Goal: Information Seeking & Learning: Learn about a topic

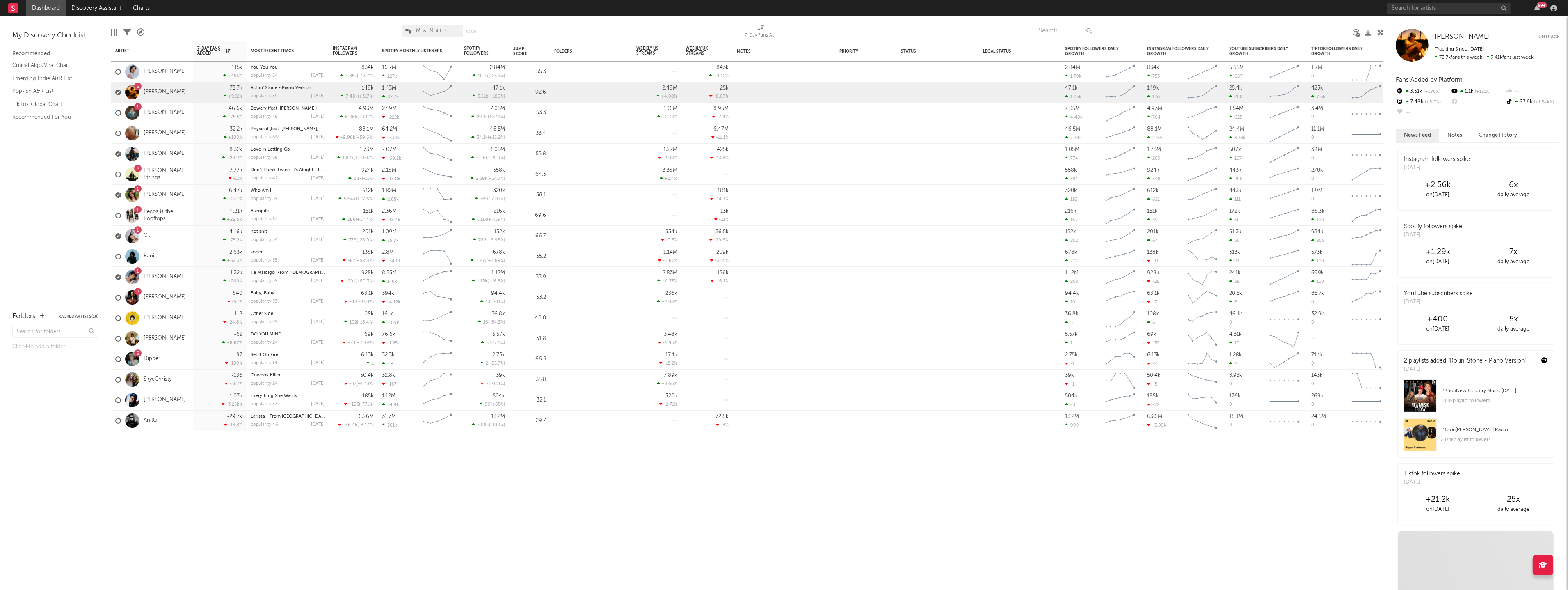
click at [1447, 37] on span "[PERSON_NAME]" at bounding box center [1462, 37] width 55 height 7
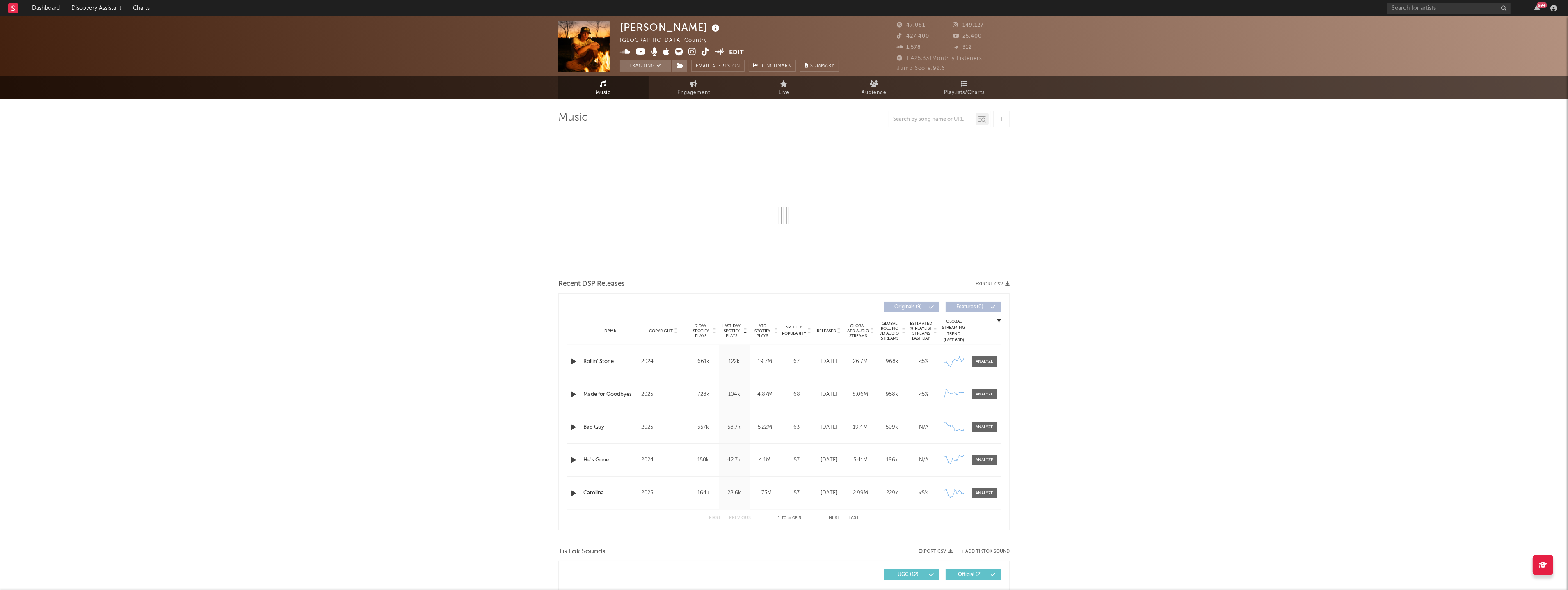
select select "6m"
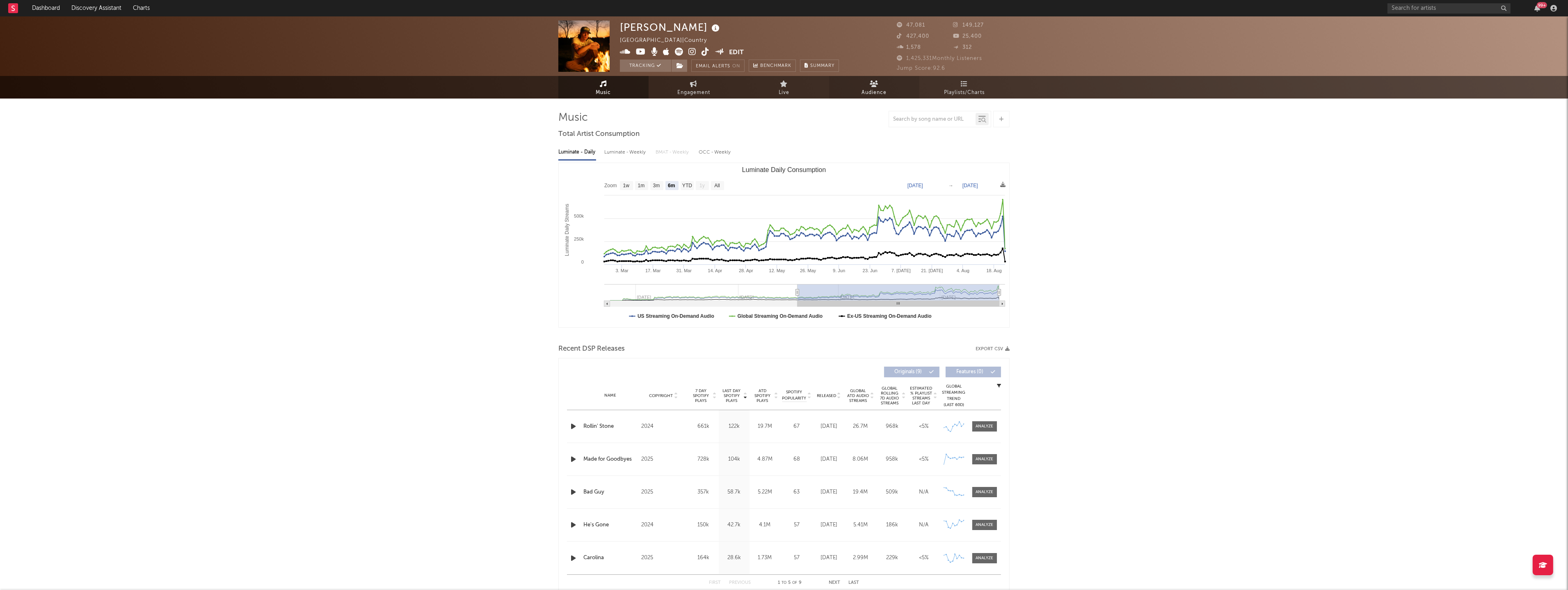
click at [866, 88] on span "Audience" at bounding box center [874, 93] width 25 height 10
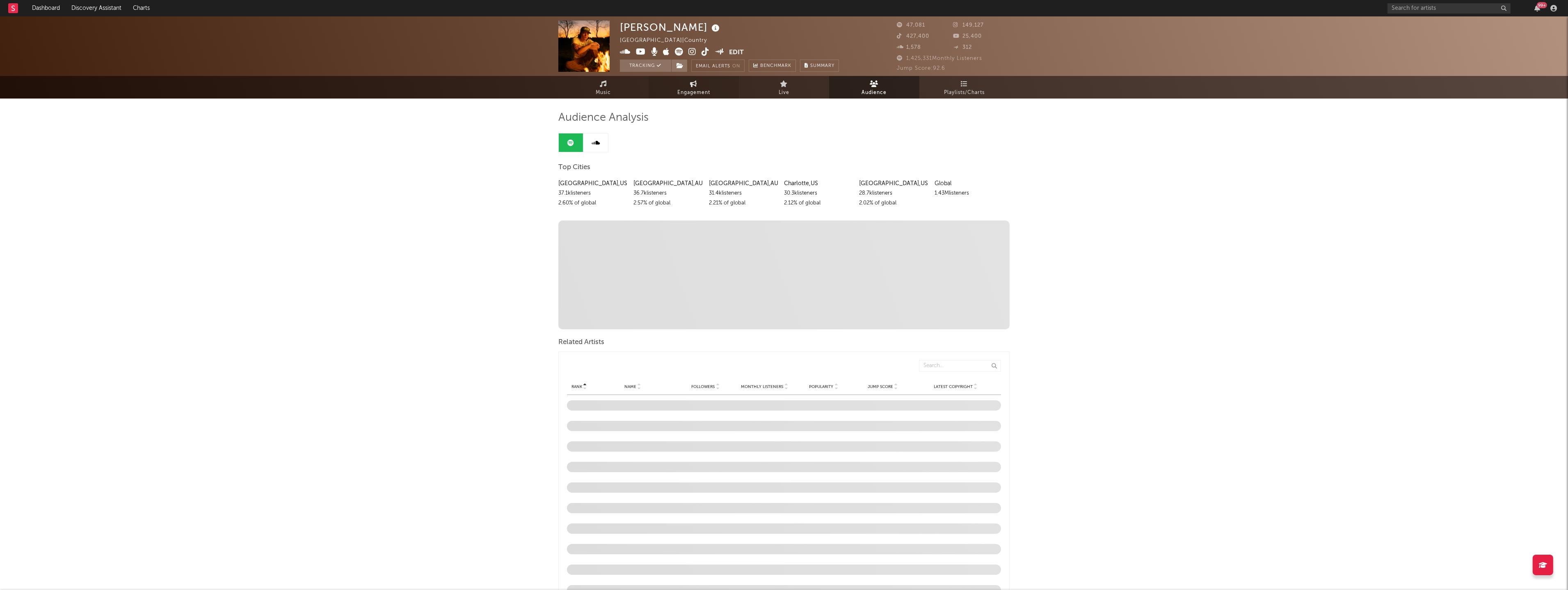
click at [703, 89] on span "Engagement" at bounding box center [694, 93] width 33 height 10
select select "1w"
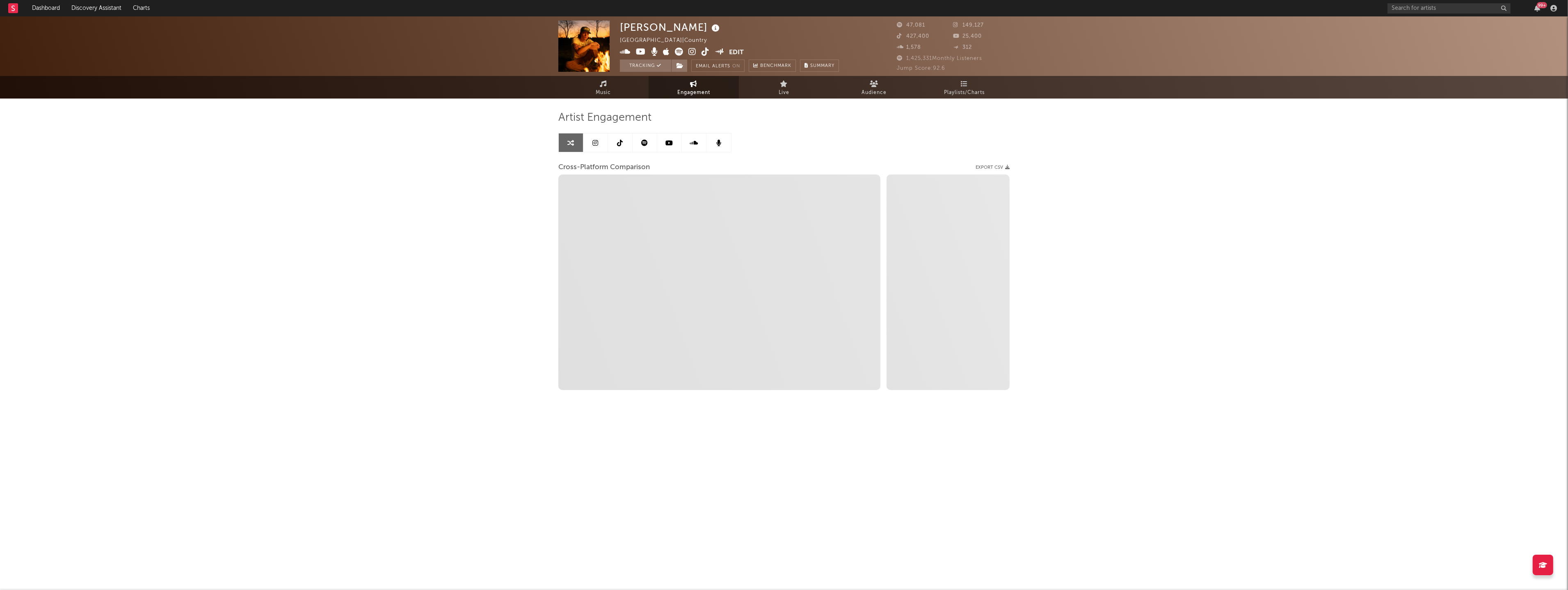
click at [489, 248] on div "[PERSON_NAME] [GEOGRAPHIC_DATA] | Country Edit Tracking Email Alerts On Benchma…" at bounding box center [784, 232] width 1568 height 431
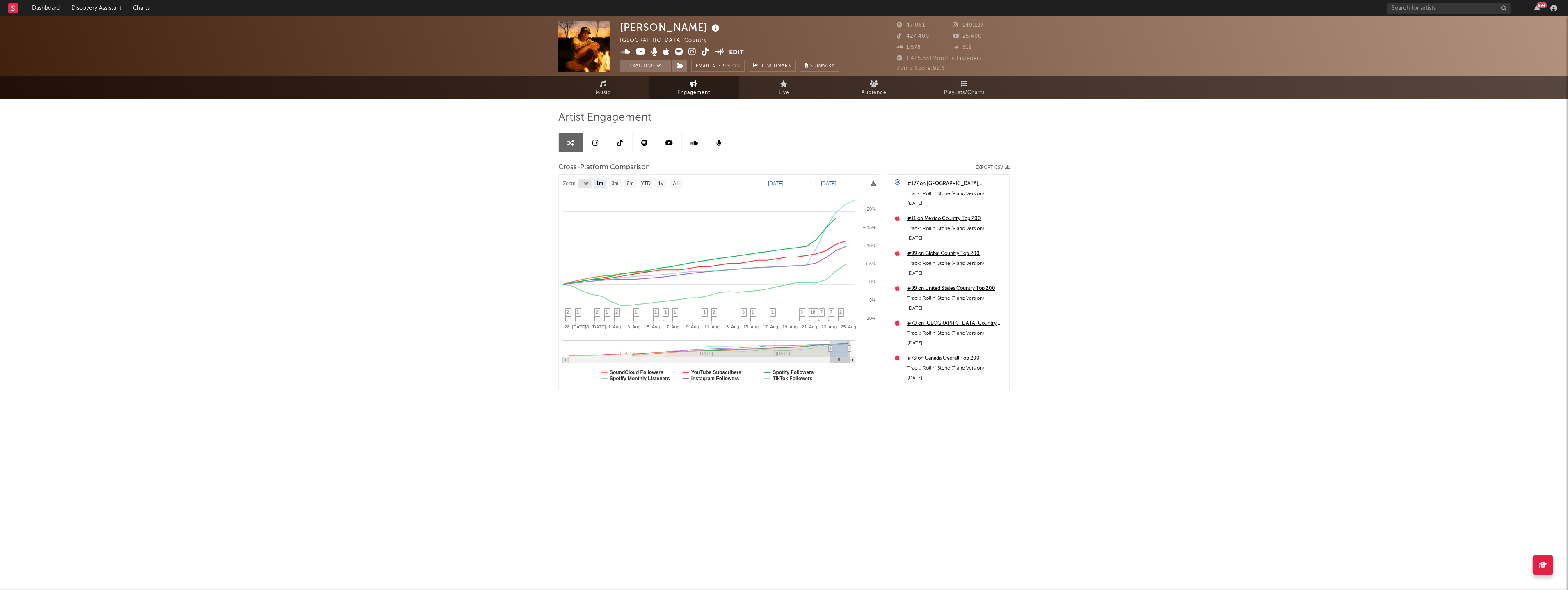
drag, startPoint x: 589, startPoint y: 183, endPoint x: 636, endPoint y: 206, distance: 52.3
click at [589, 183] on rect at bounding box center [585, 183] width 13 height 9
select select "1w"
type input "[DATE]"
select select "1w"
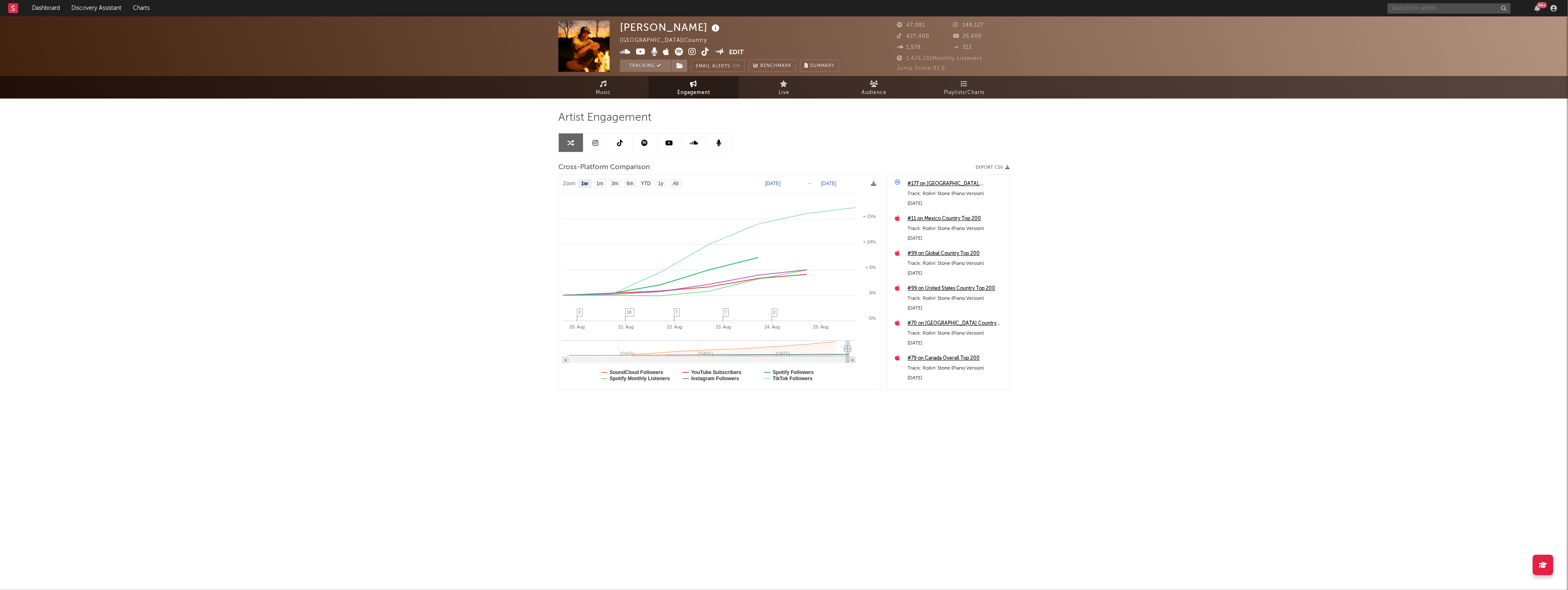
click at [1461, 8] on input "text" at bounding box center [1449, 8] width 123 height 10
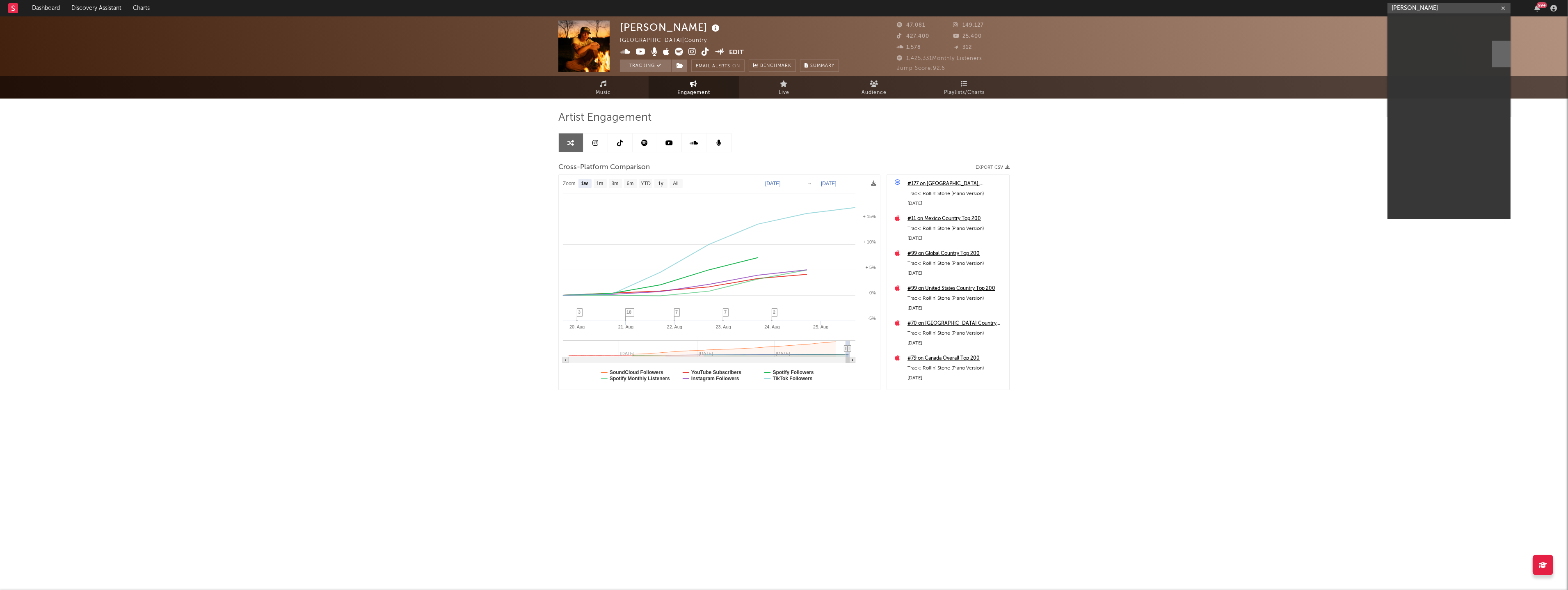
type input "[PERSON_NAME]"
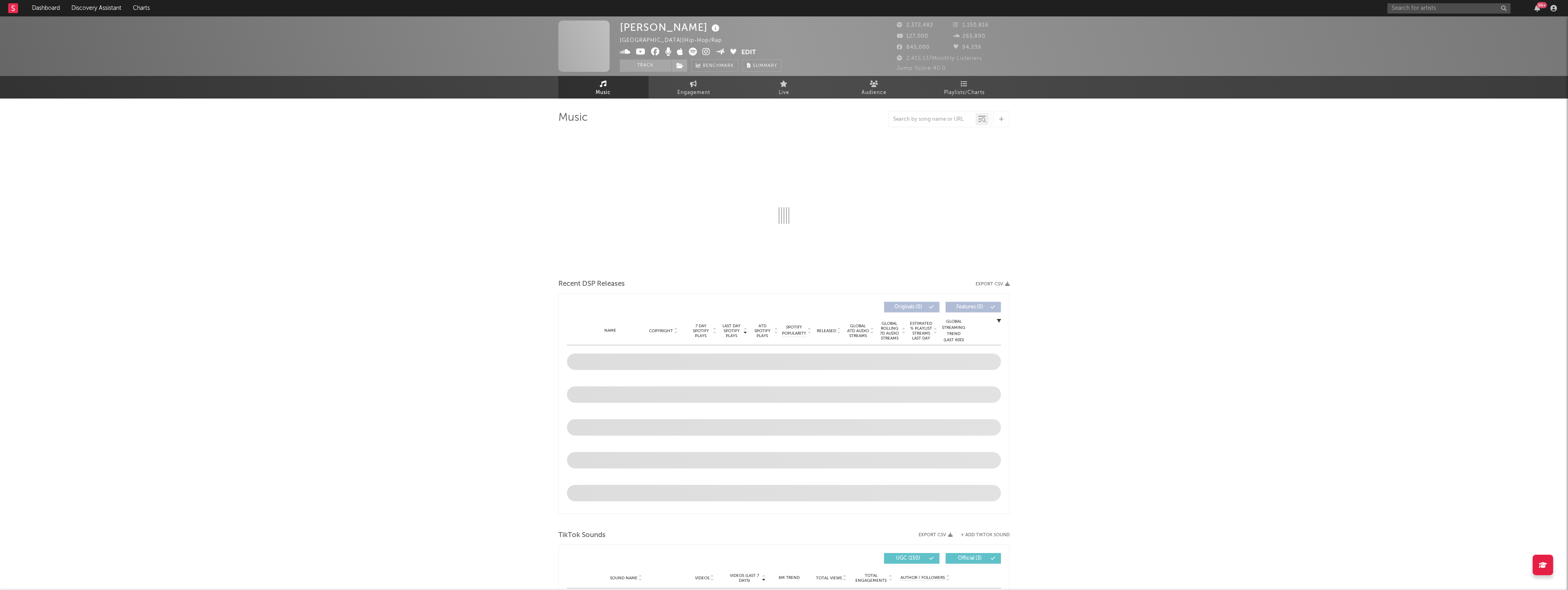
select select "6m"
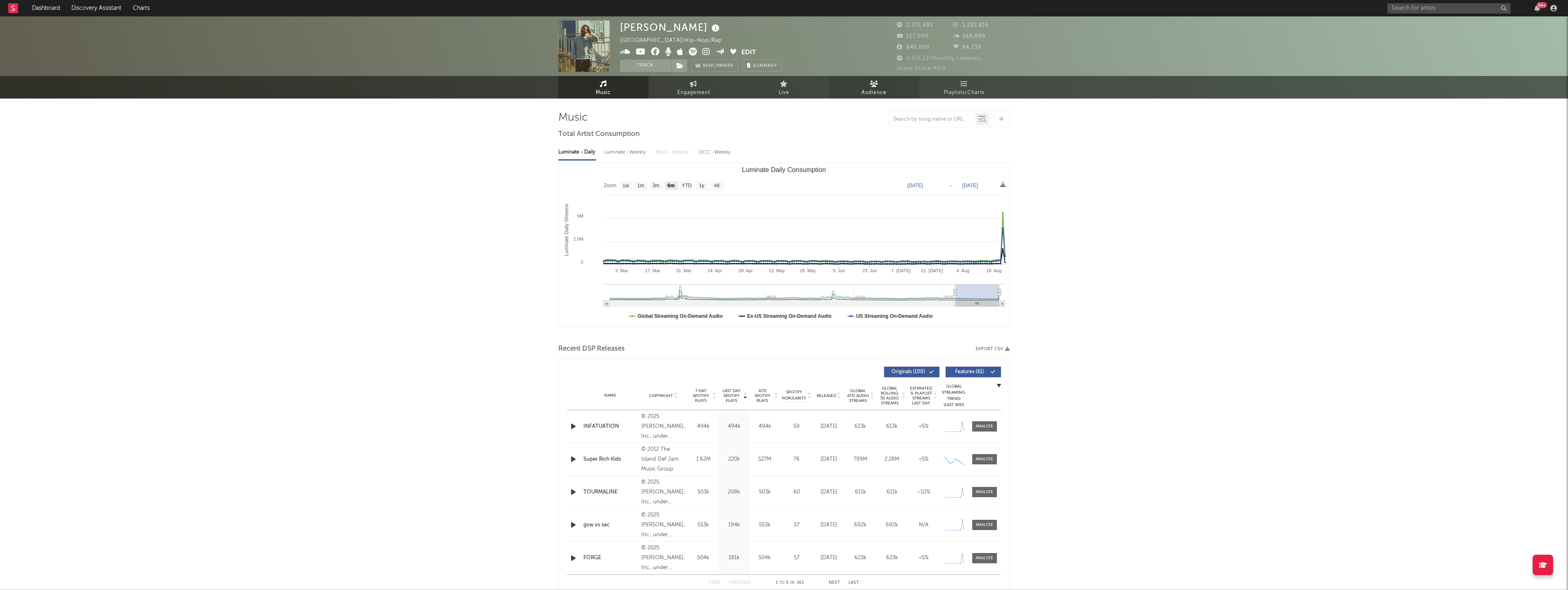
click at [879, 85] on link "Audience" at bounding box center [874, 87] width 90 height 23
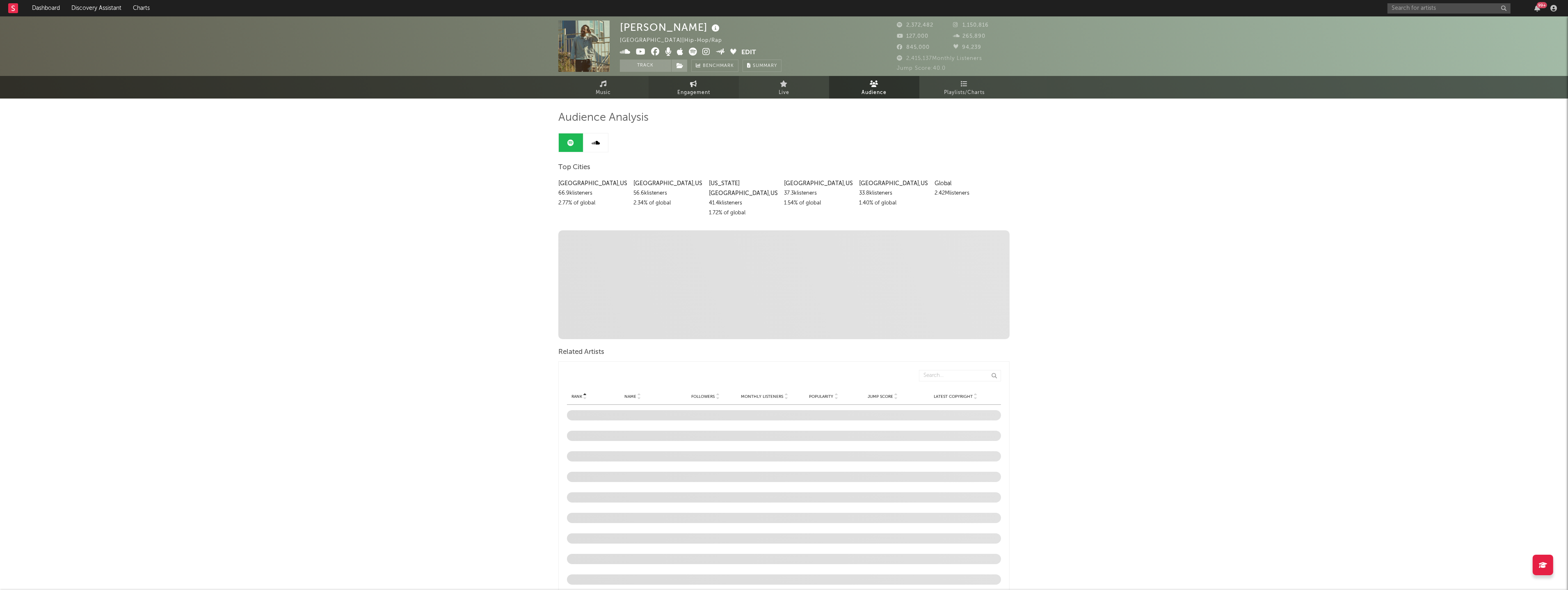
click at [688, 96] on span "Engagement" at bounding box center [694, 93] width 33 height 10
select select "1w"
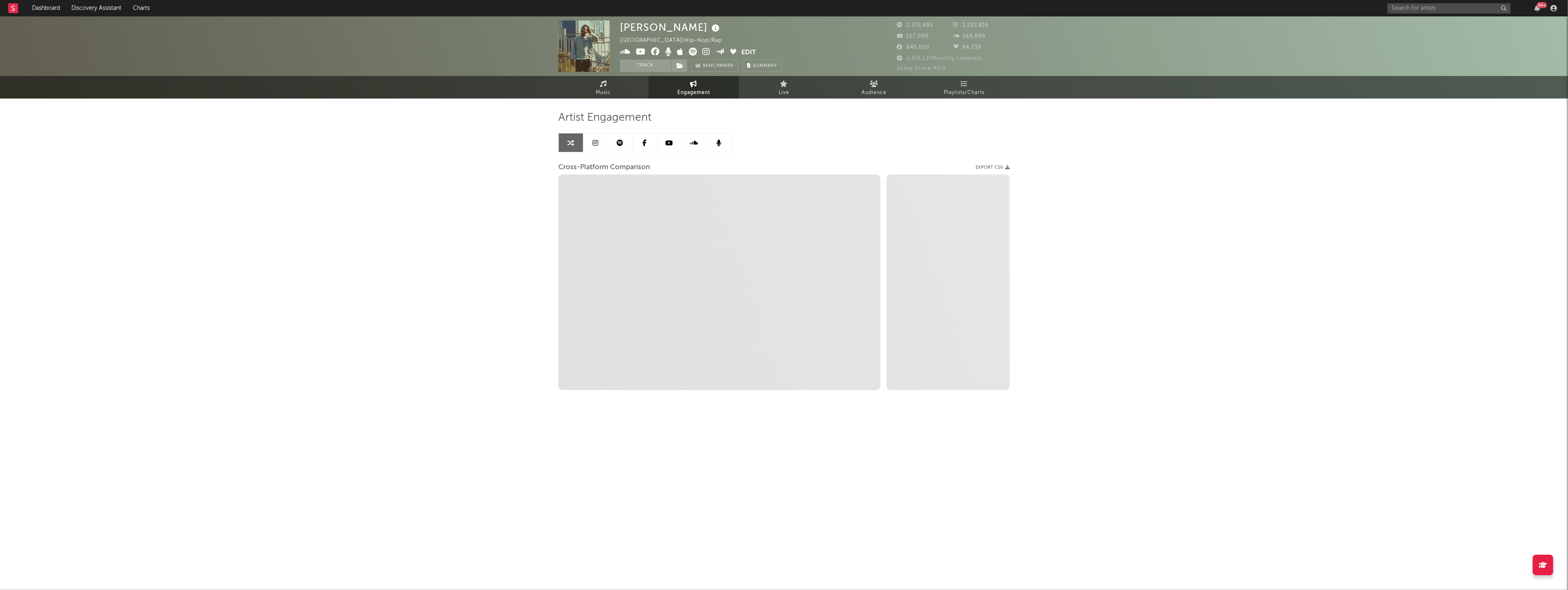
select select "1m"
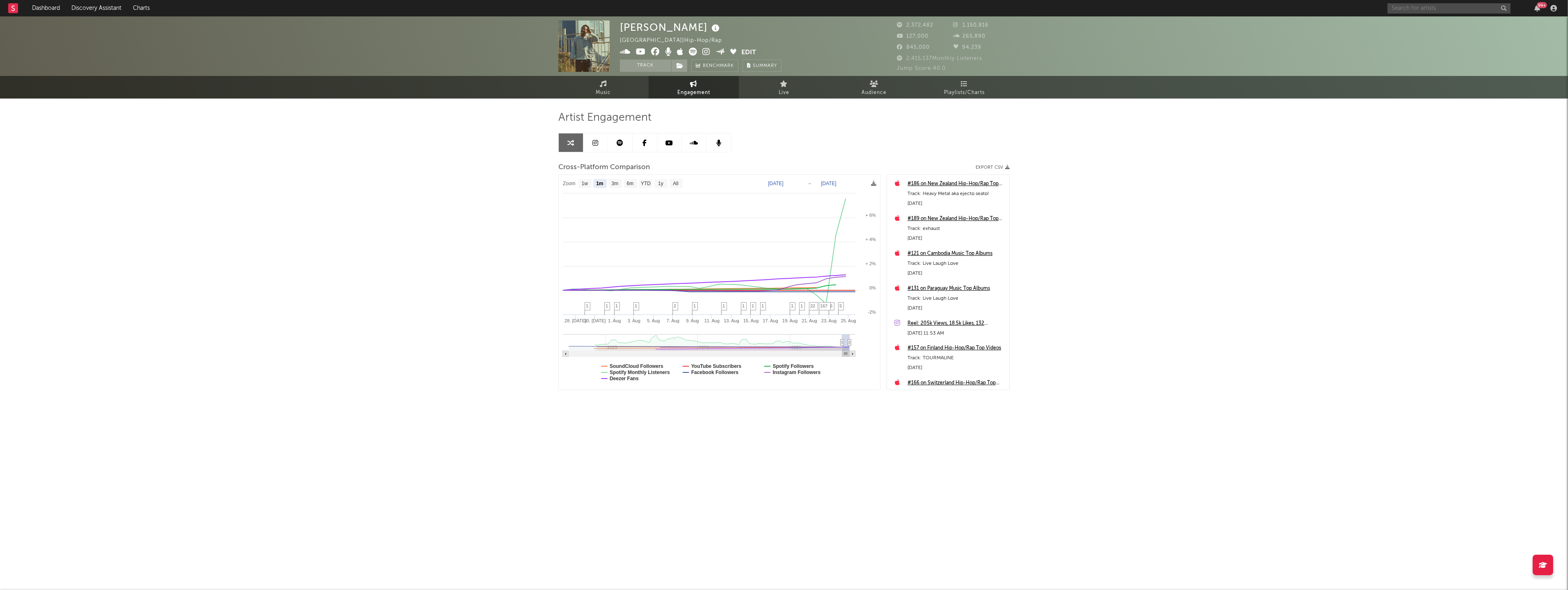
click at [1438, 11] on input "text" at bounding box center [1449, 8] width 123 height 10
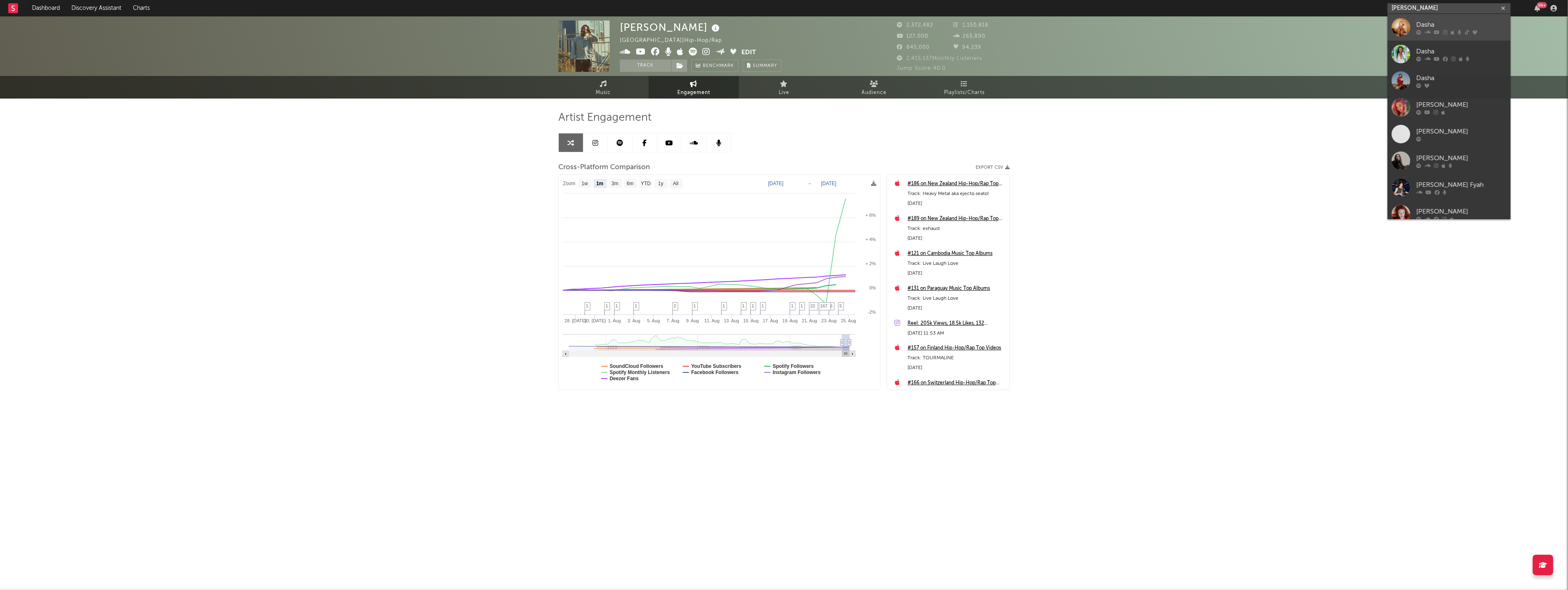
type input "[PERSON_NAME]"
click at [1433, 29] on div "Dasha" at bounding box center [1461, 24] width 90 height 10
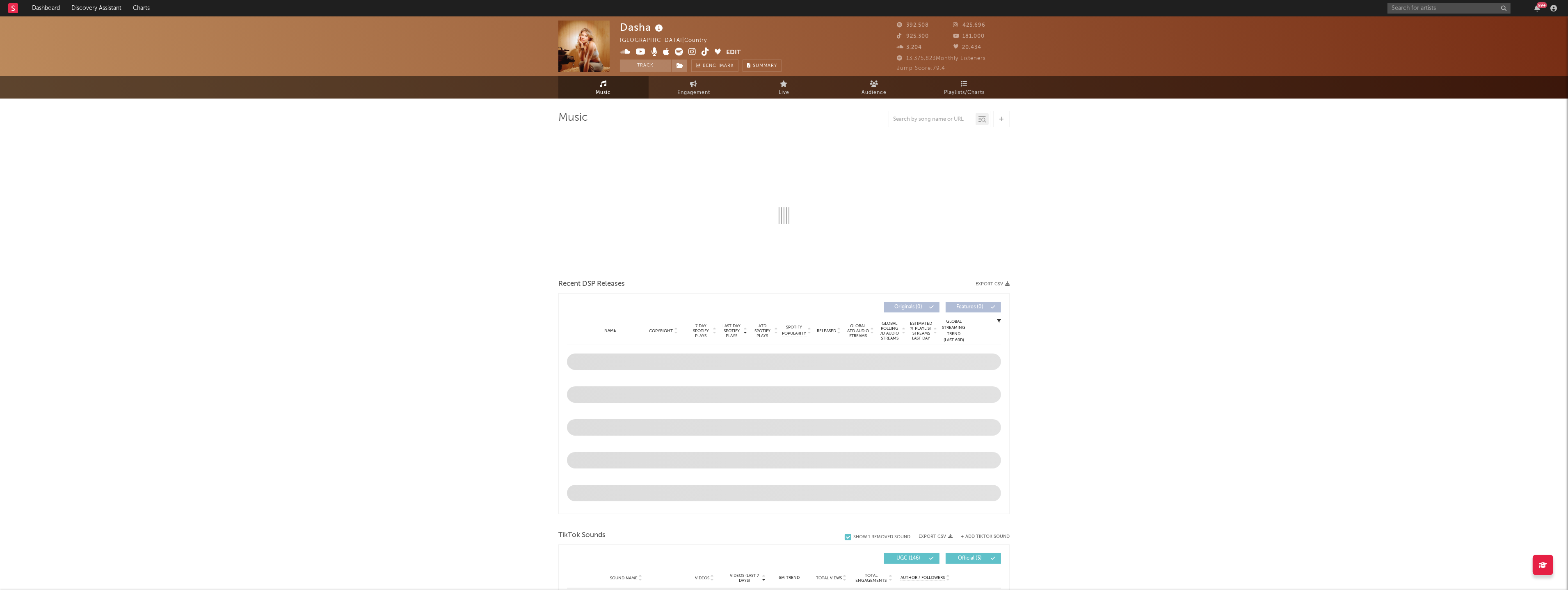
select select "6m"
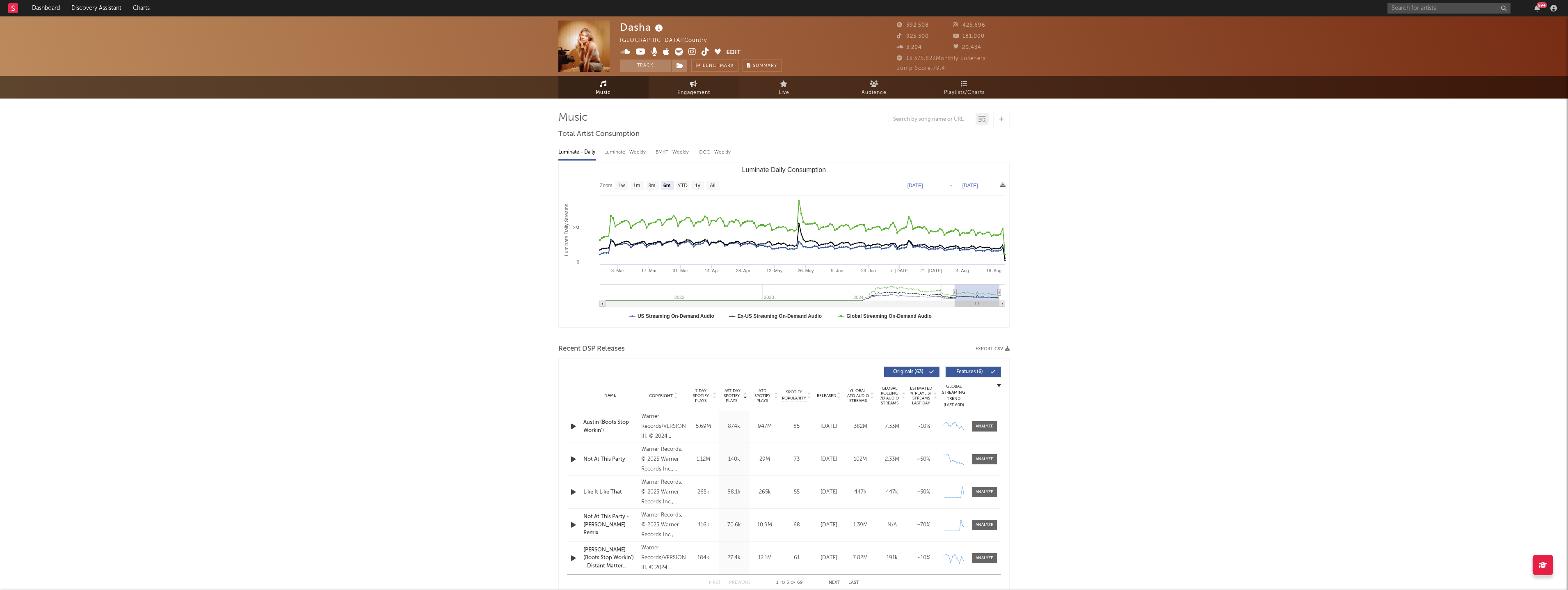
click at [691, 86] on icon at bounding box center [693, 83] width 7 height 7
select select "1w"
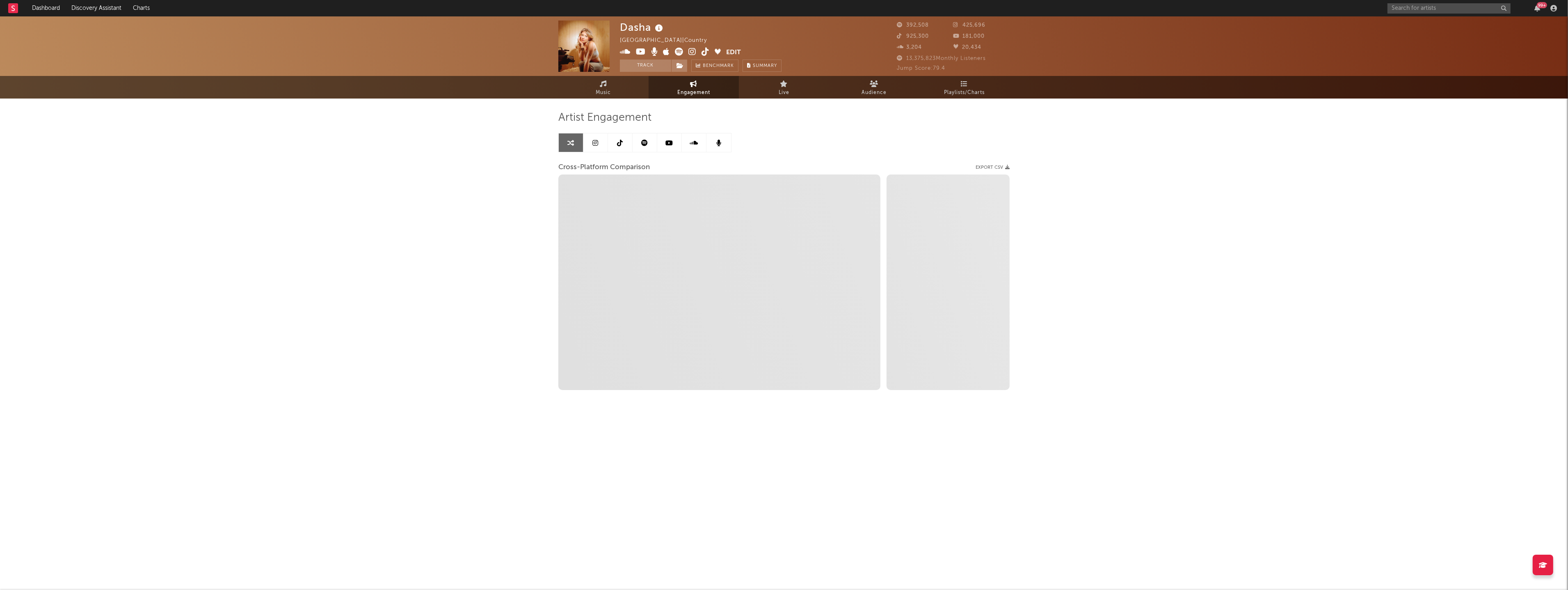
click at [597, 139] on icon at bounding box center [595, 142] width 5 height 7
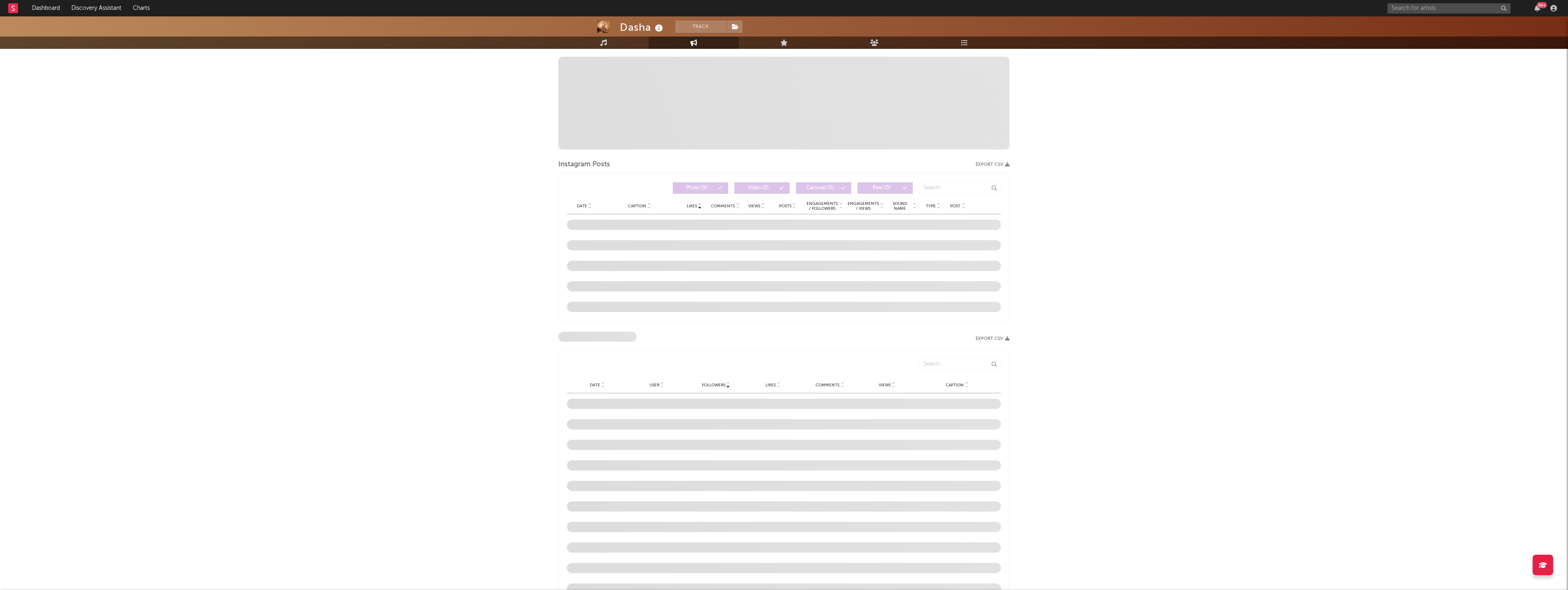
scroll to position [502, 0]
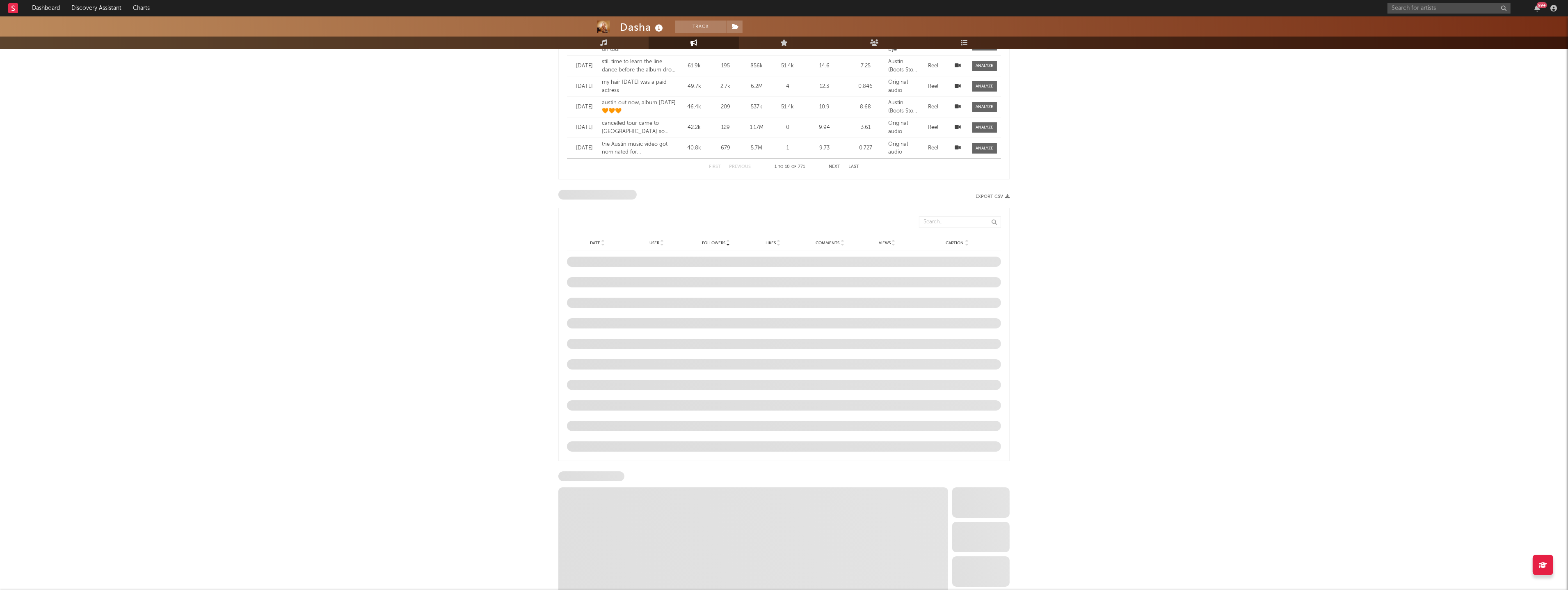
select select "6m"
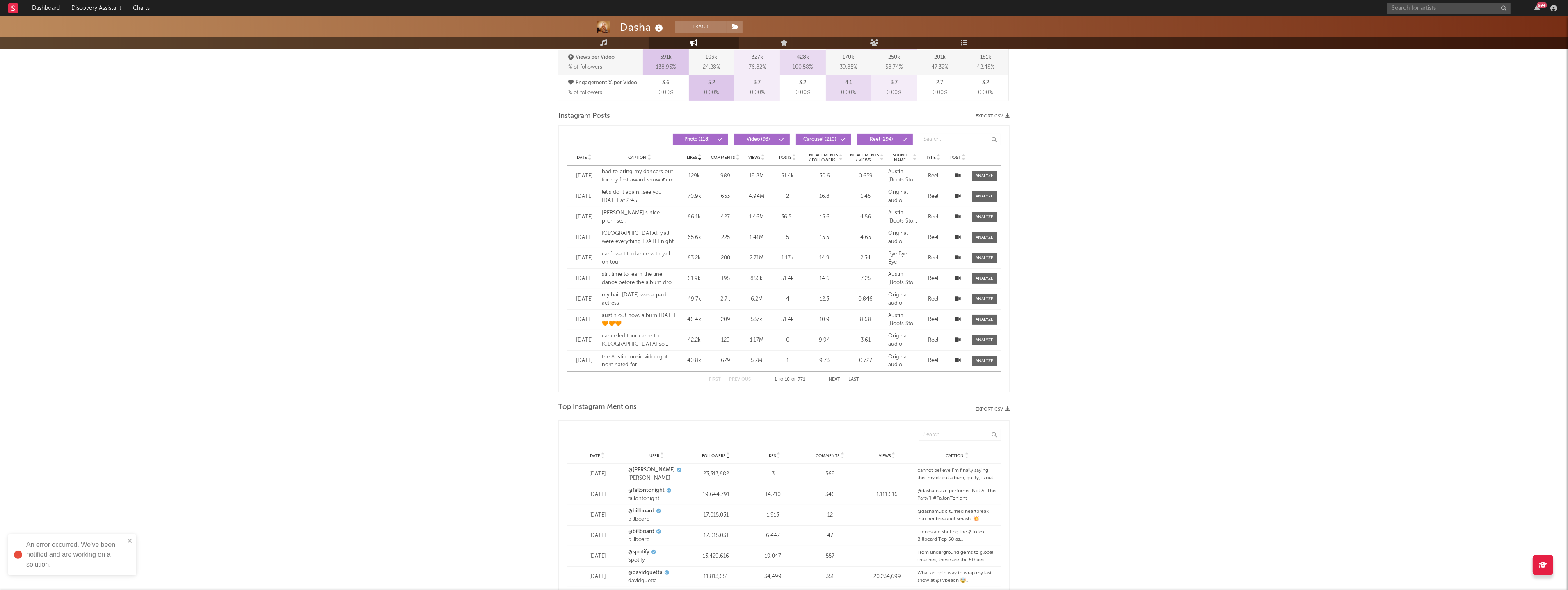
scroll to position [952, 0]
